Goal: Obtain resource: Download file/media

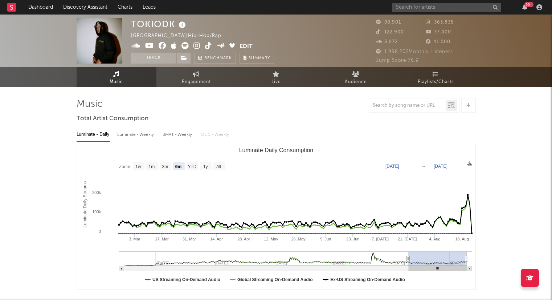
select select "6m"
click at [411, 11] on input "text" at bounding box center [446, 7] width 109 height 9
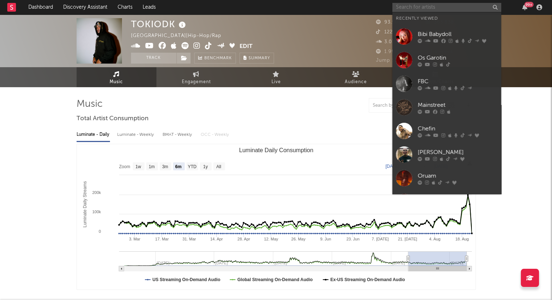
paste input "2Z DINIZ"
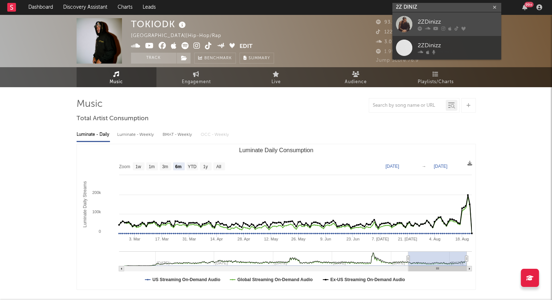
type input "2Z DINIZ"
click at [445, 23] on div "2ZDinizz" at bounding box center [458, 21] width 80 height 9
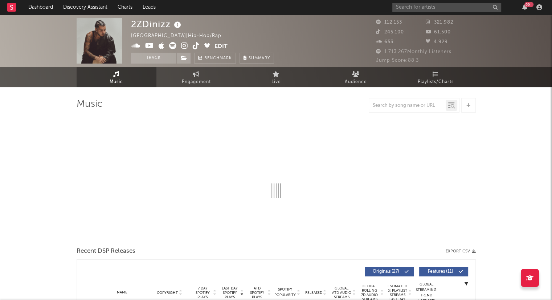
select select "6m"
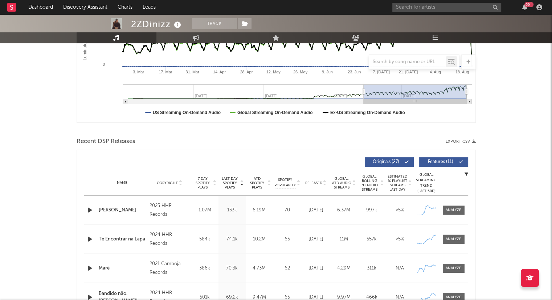
scroll to position [143, 0]
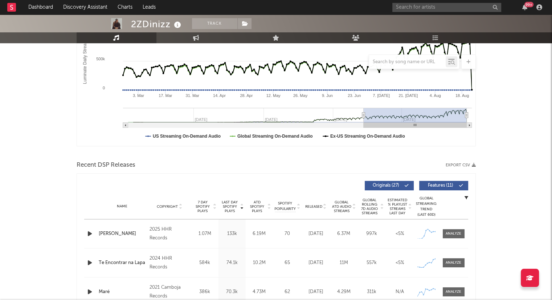
click at [445, 162] on div "Recent DSP Releases Export CSV" at bounding box center [276, 165] width 399 height 12
click at [450, 163] on button "Export CSV" at bounding box center [461, 165] width 30 height 4
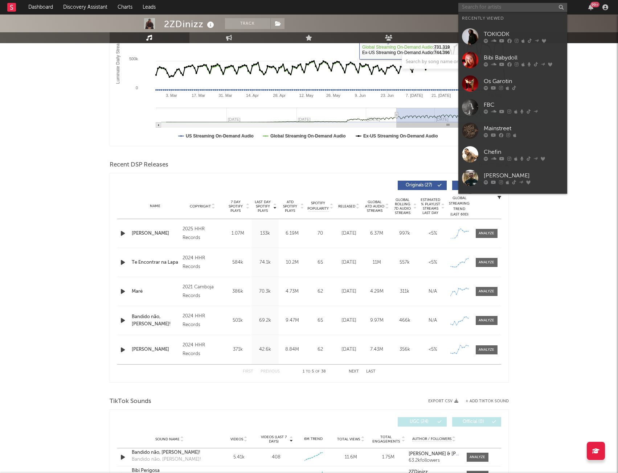
click at [499, 6] on input "text" at bounding box center [512, 7] width 109 height 9
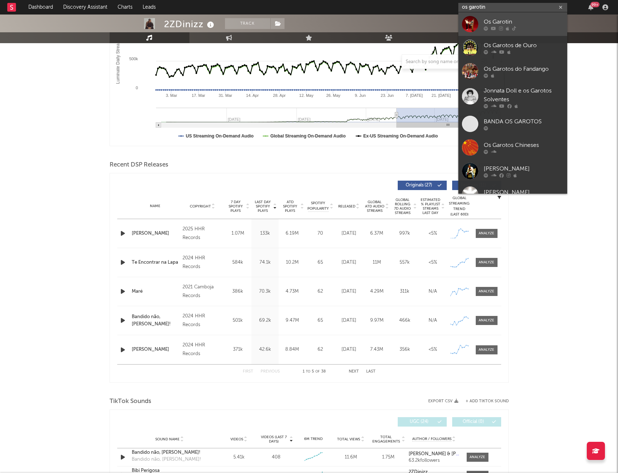
type input "os garotin"
click at [500, 28] on icon at bounding box center [501, 28] width 4 height 4
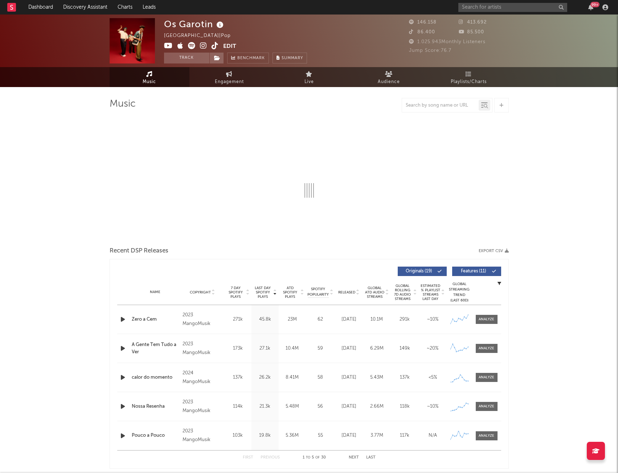
select select "6m"
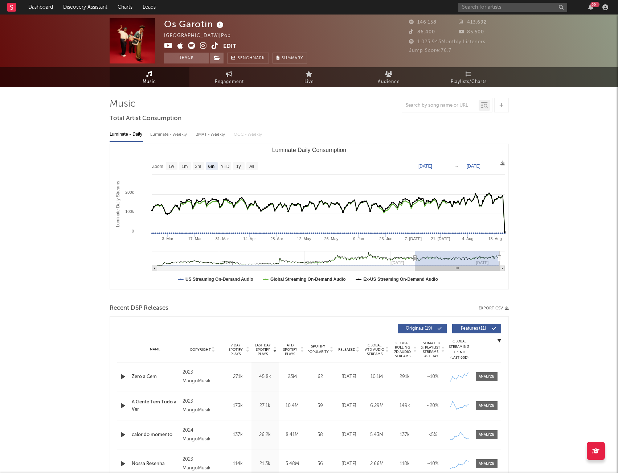
click at [496, 299] on button "Export CSV" at bounding box center [494, 308] width 30 height 4
click at [493, 299] on button "Export CSV" at bounding box center [494, 308] width 30 height 4
drag, startPoint x: 596, startPoint y: 144, endPoint x: 594, endPoint y: 148, distance: 4.1
